Goal: Navigation & Orientation: Find specific page/section

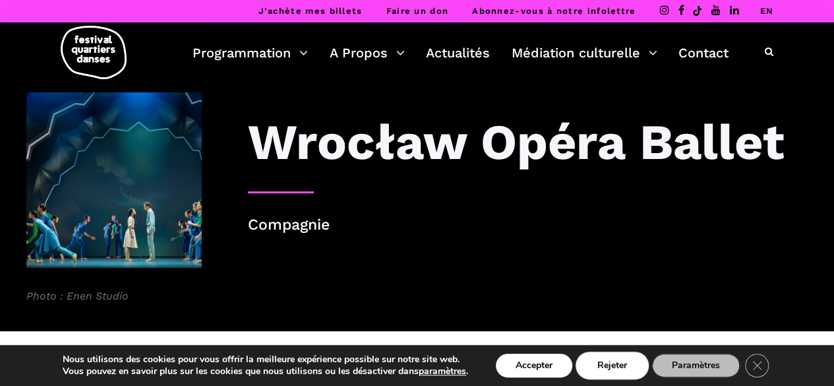
drag, startPoint x: 620, startPoint y: 363, endPoint x: 615, endPoint y: 354, distance: 10.6
click at [620, 362] on button "Rejeter" at bounding box center [612, 366] width 69 height 24
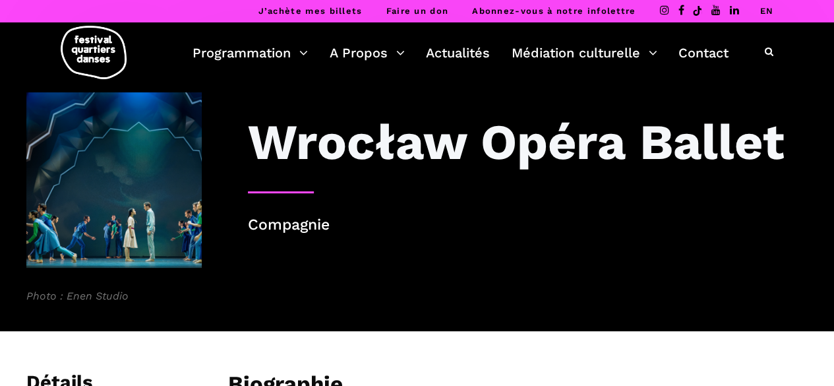
click at [305, 226] on p "Compagnie" at bounding box center [528, 225] width 560 height 24
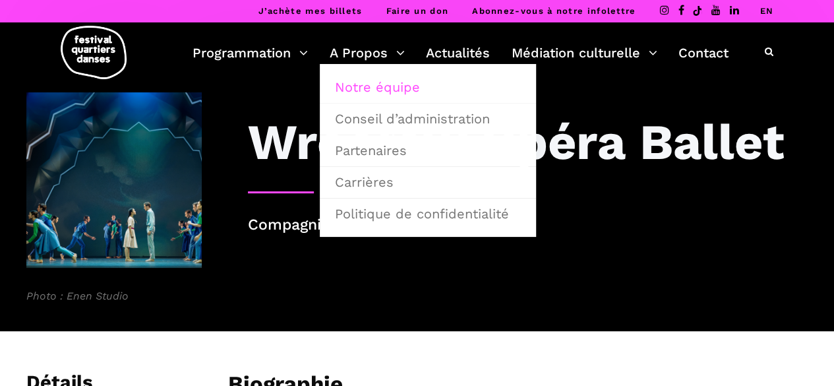
click at [385, 90] on link "Notre équipe" at bounding box center [428, 87] width 202 height 30
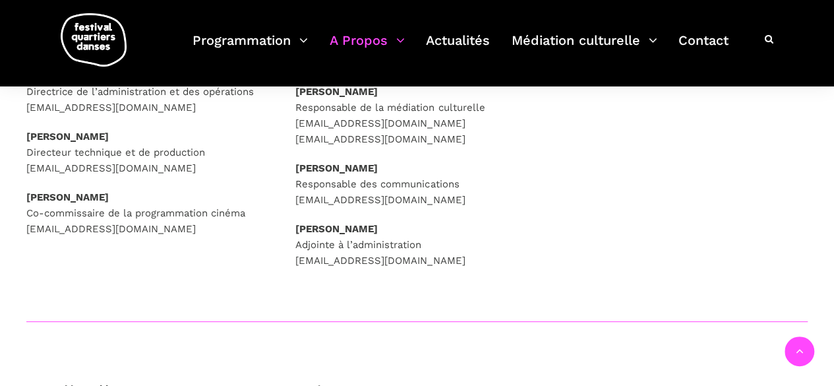
scroll to position [396, 0]
